Goal: Transaction & Acquisition: Purchase product/service

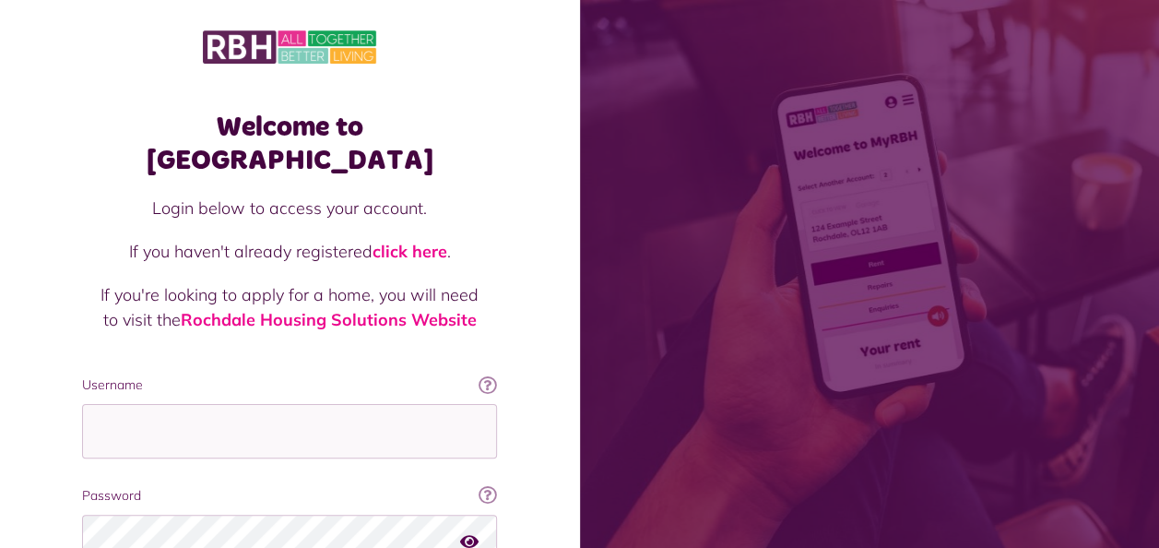
scroll to position [159, 0]
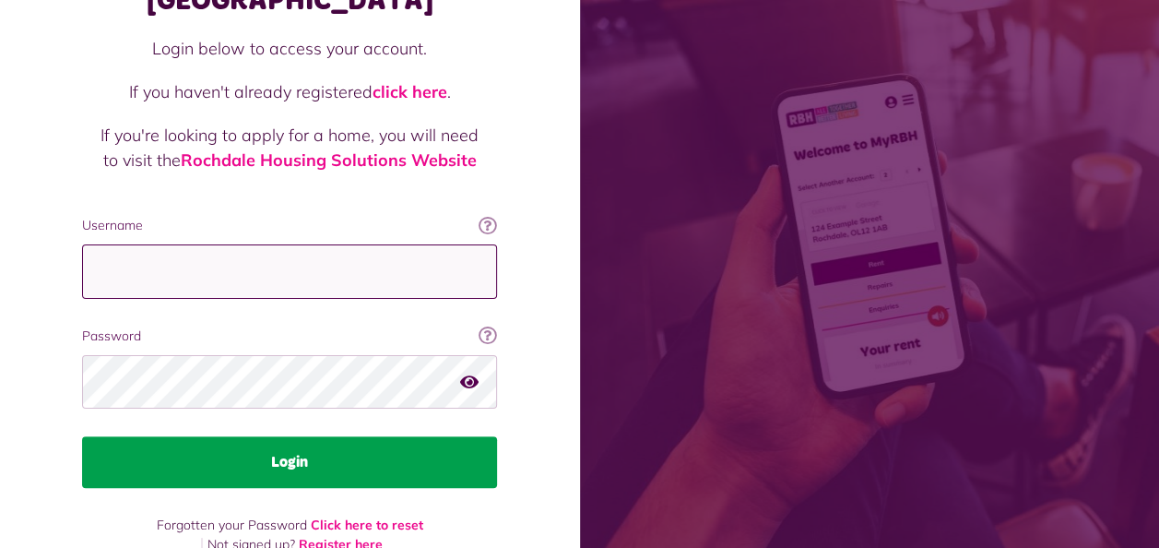
type input "**********"
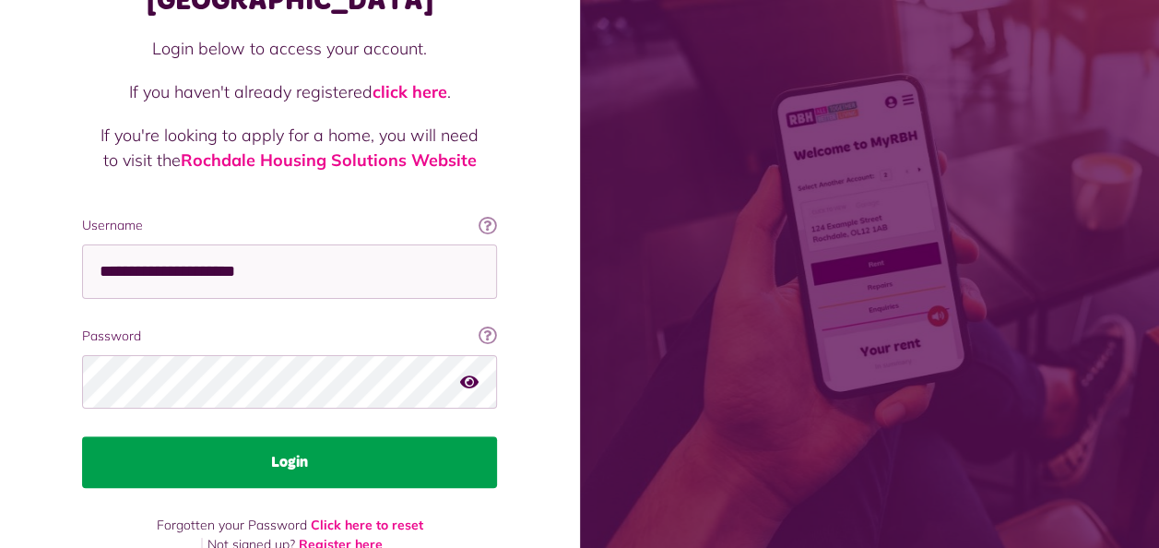
click at [347, 453] on button "Login" at bounding box center [289, 462] width 415 height 52
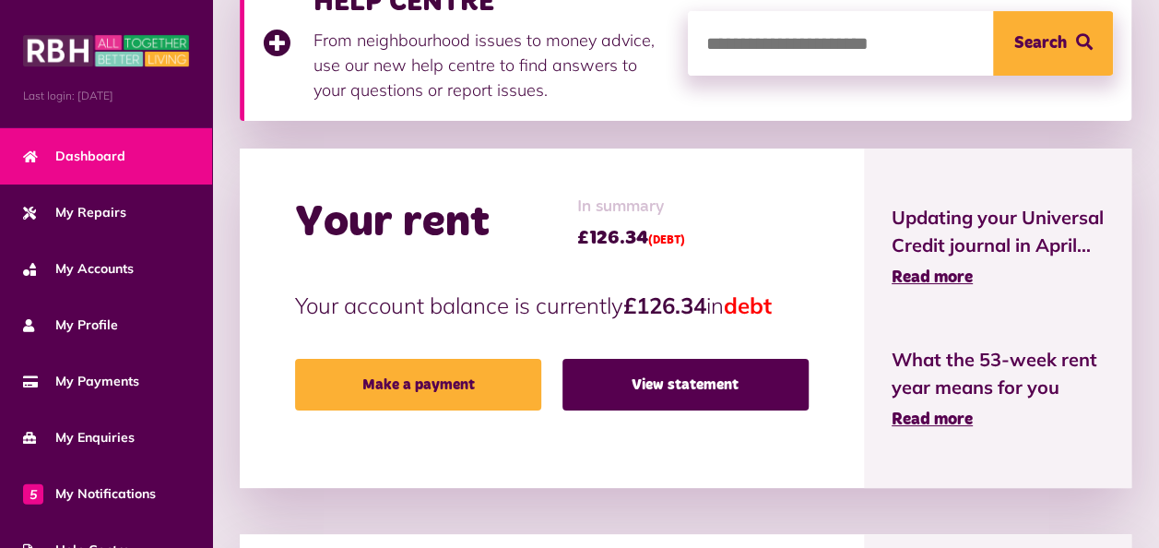
scroll to position [318, 0]
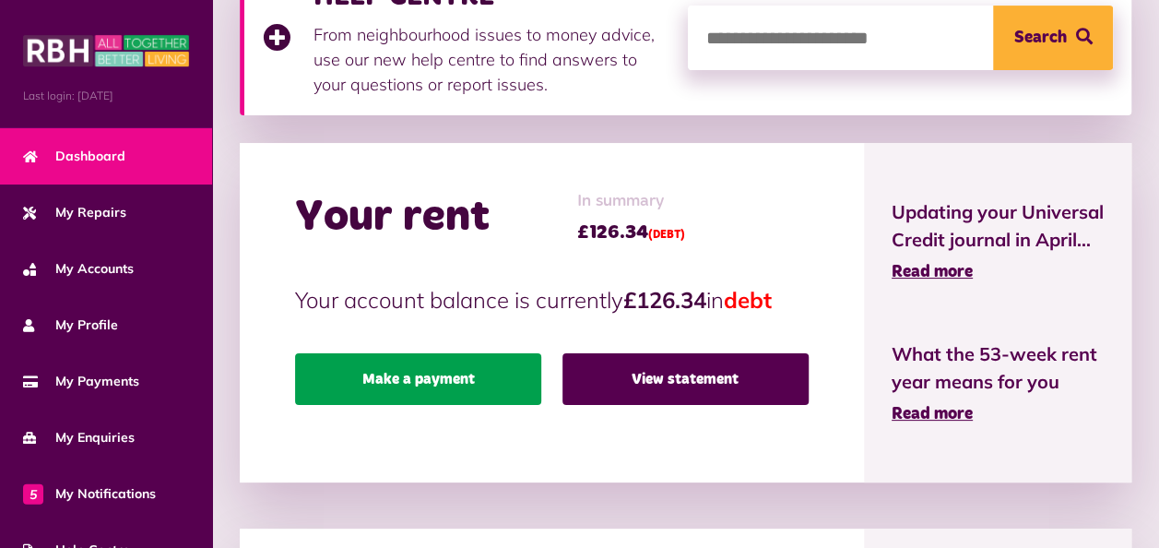
click at [433, 383] on link "Make a payment" at bounding box center [418, 379] width 246 height 52
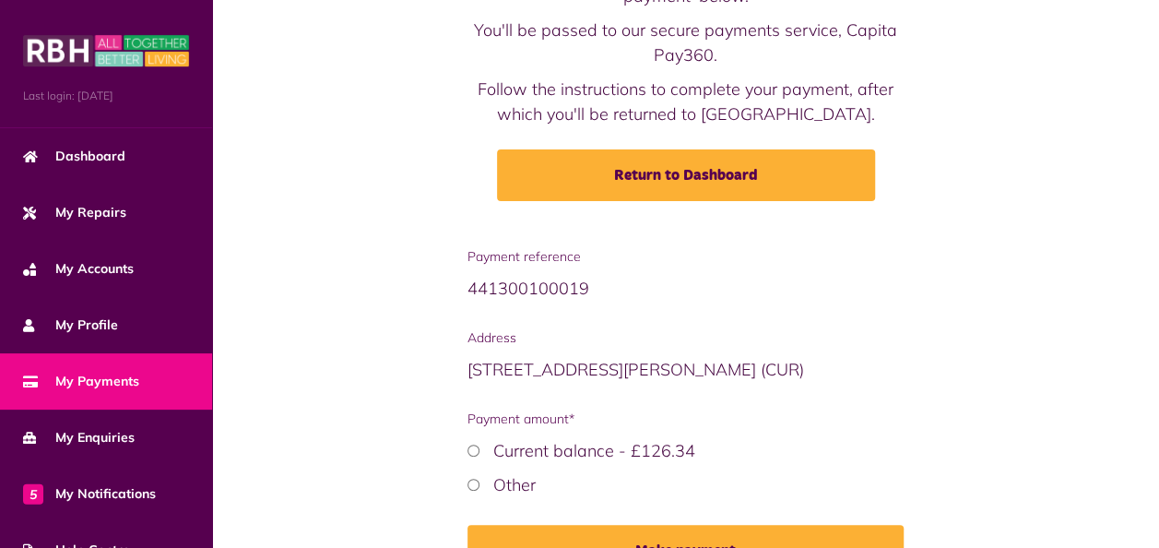
scroll to position [265, 0]
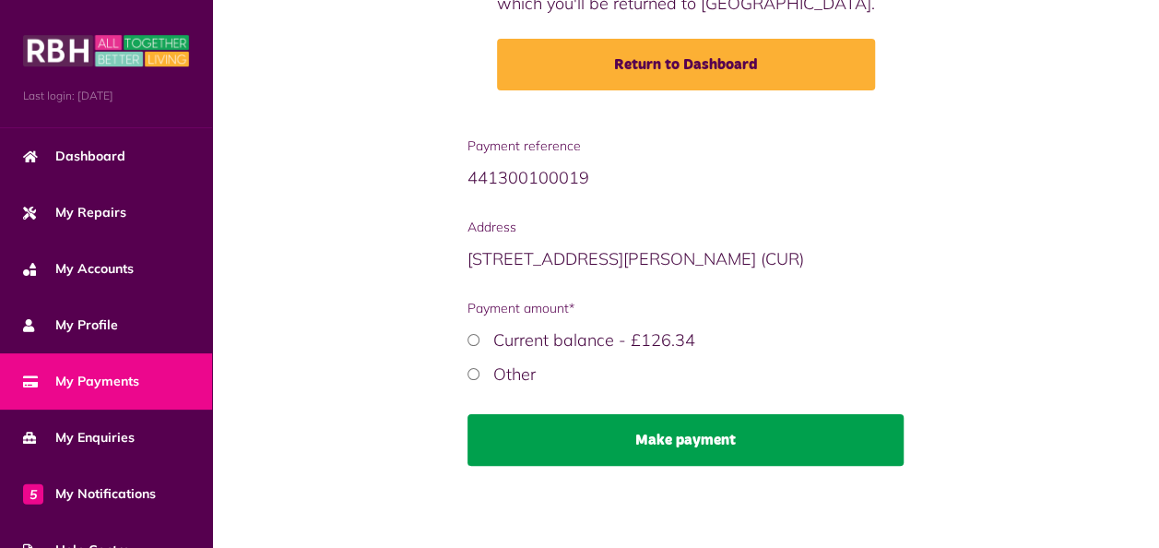
click at [560, 444] on button "Make payment" at bounding box center [685, 440] width 437 height 52
